Goal: Navigation & Orientation: Find specific page/section

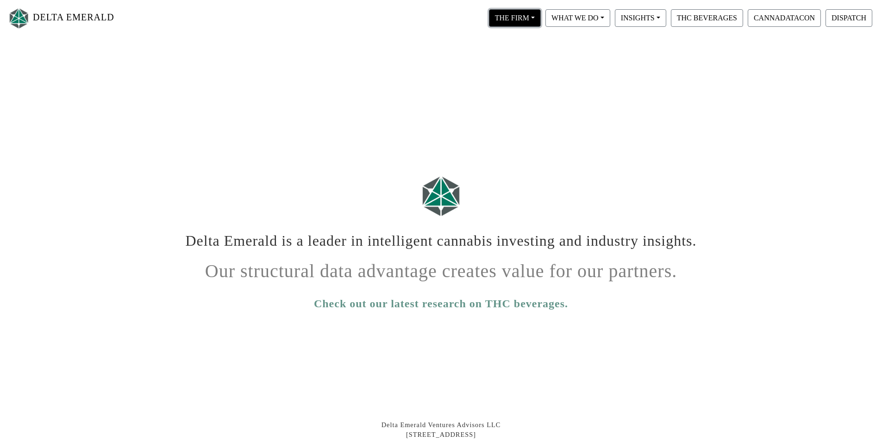
click at [533, 15] on button "THE FIRM" at bounding box center [515, 18] width 52 height 18
click at [523, 54] on link "Our People" at bounding box center [523, 56] width 73 height 15
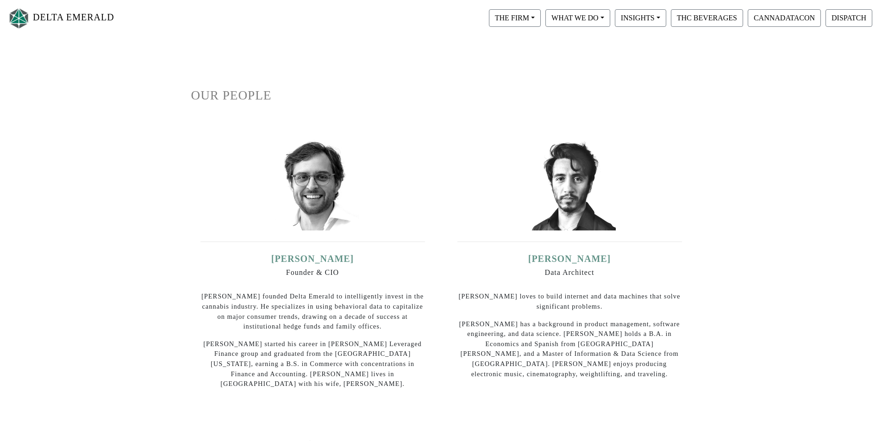
scroll to position [21, 0]
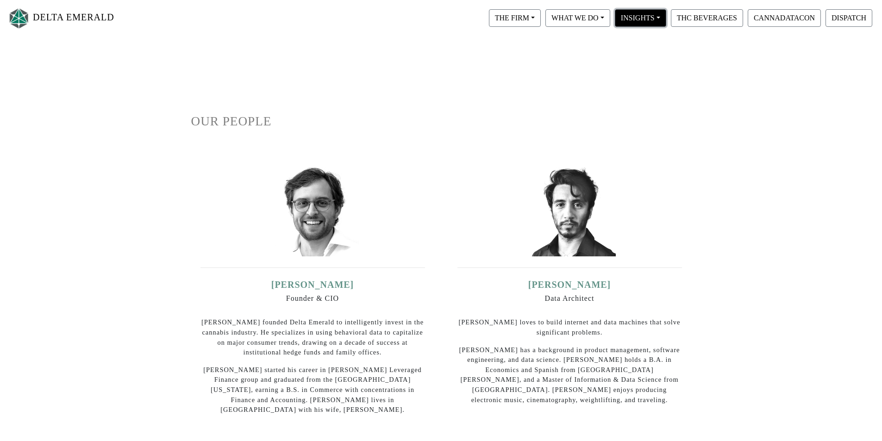
click at [540, 19] on button "INSIGHTS" at bounding box center [515, 18] width 52 height 18
click at [652, 93] on link "CannaDataCon" at bounding box center [649, 86] width 73 height 15
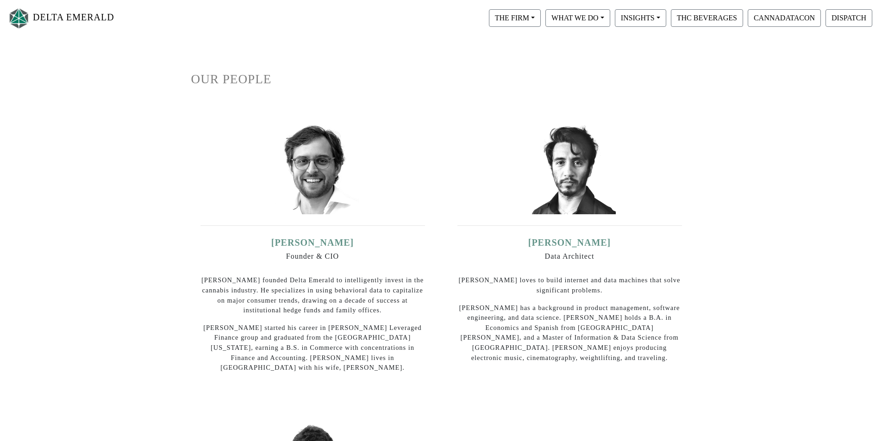
scroll to position [68, 0]
